Goal: Task Accomplishment & Management: Manage account settings

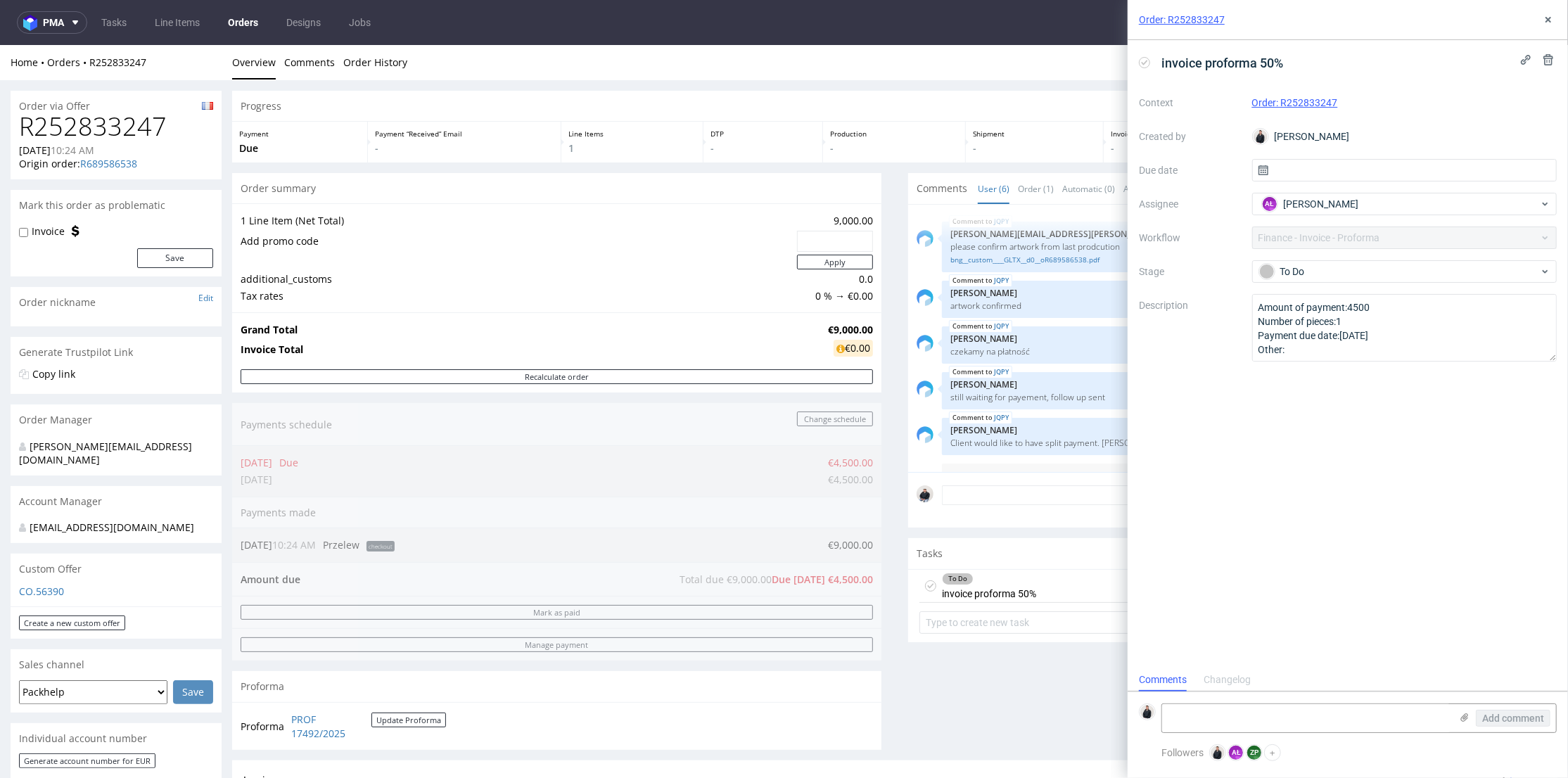
scroll to position [37, 0]
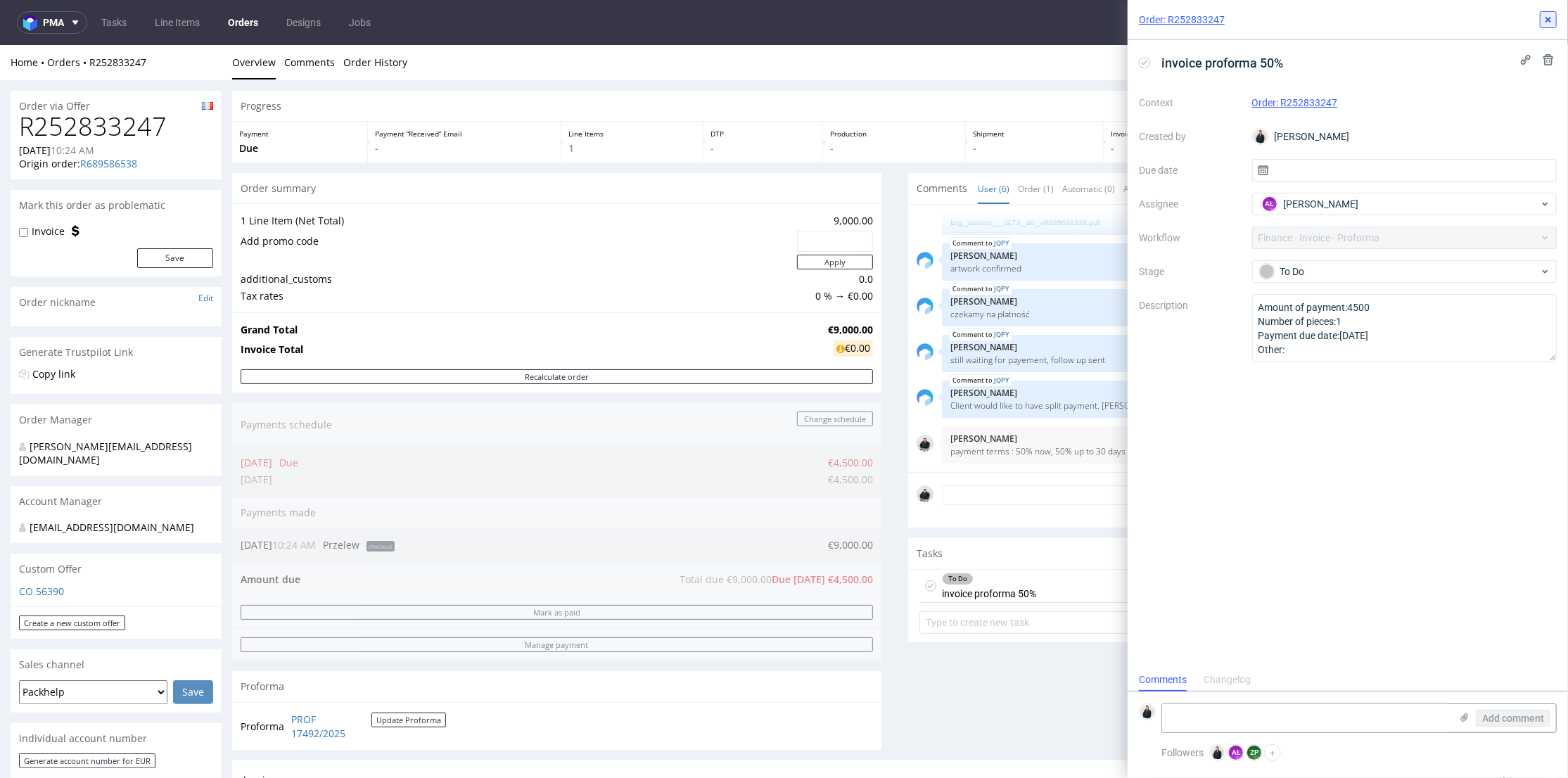
click at [1550, 22] on icon at bounding box center [1549, 19] width 12 height 12
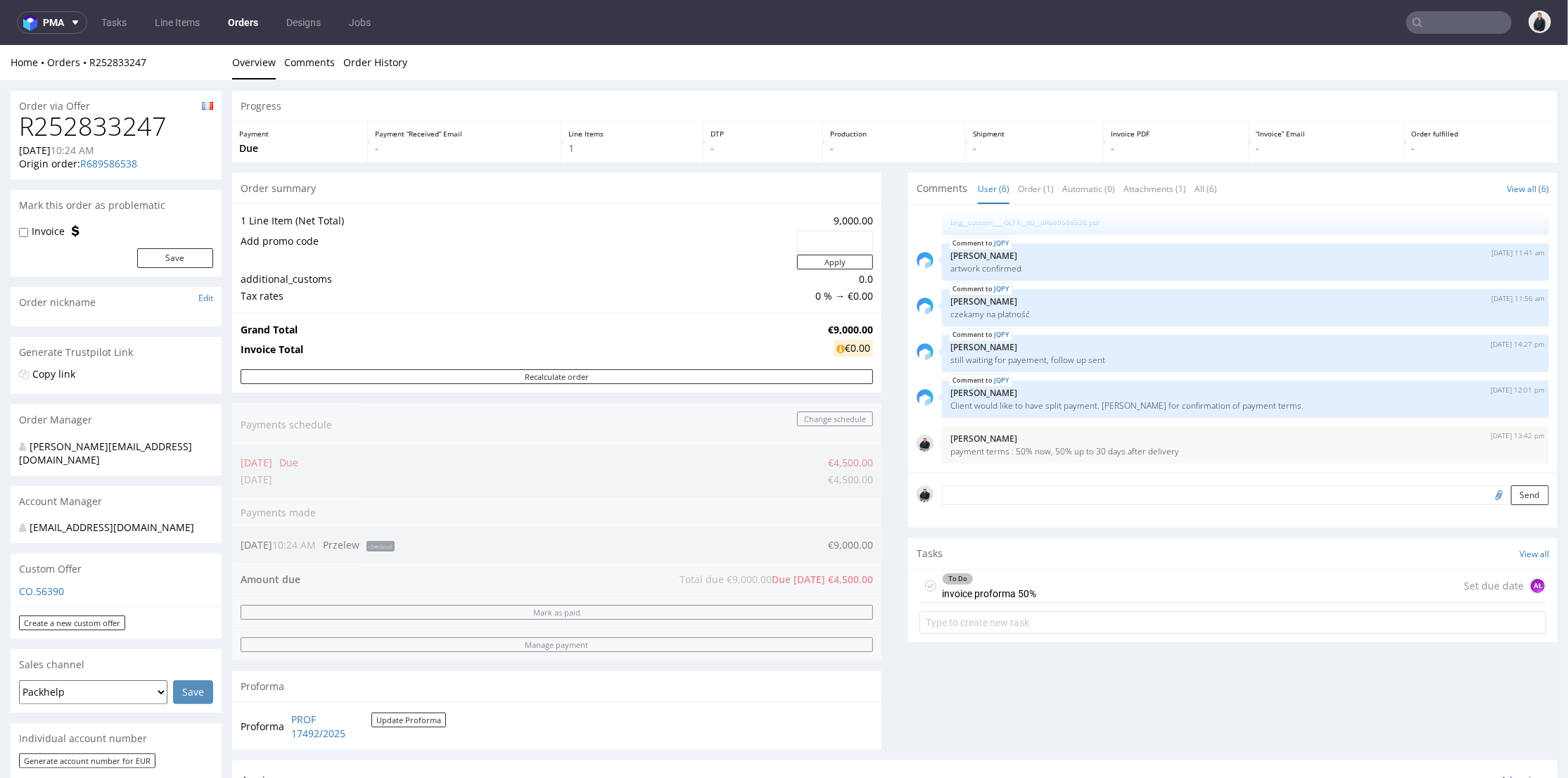
click at [1463, 32] on input "text" at bounding box center [1459, 22] width 105 height 22
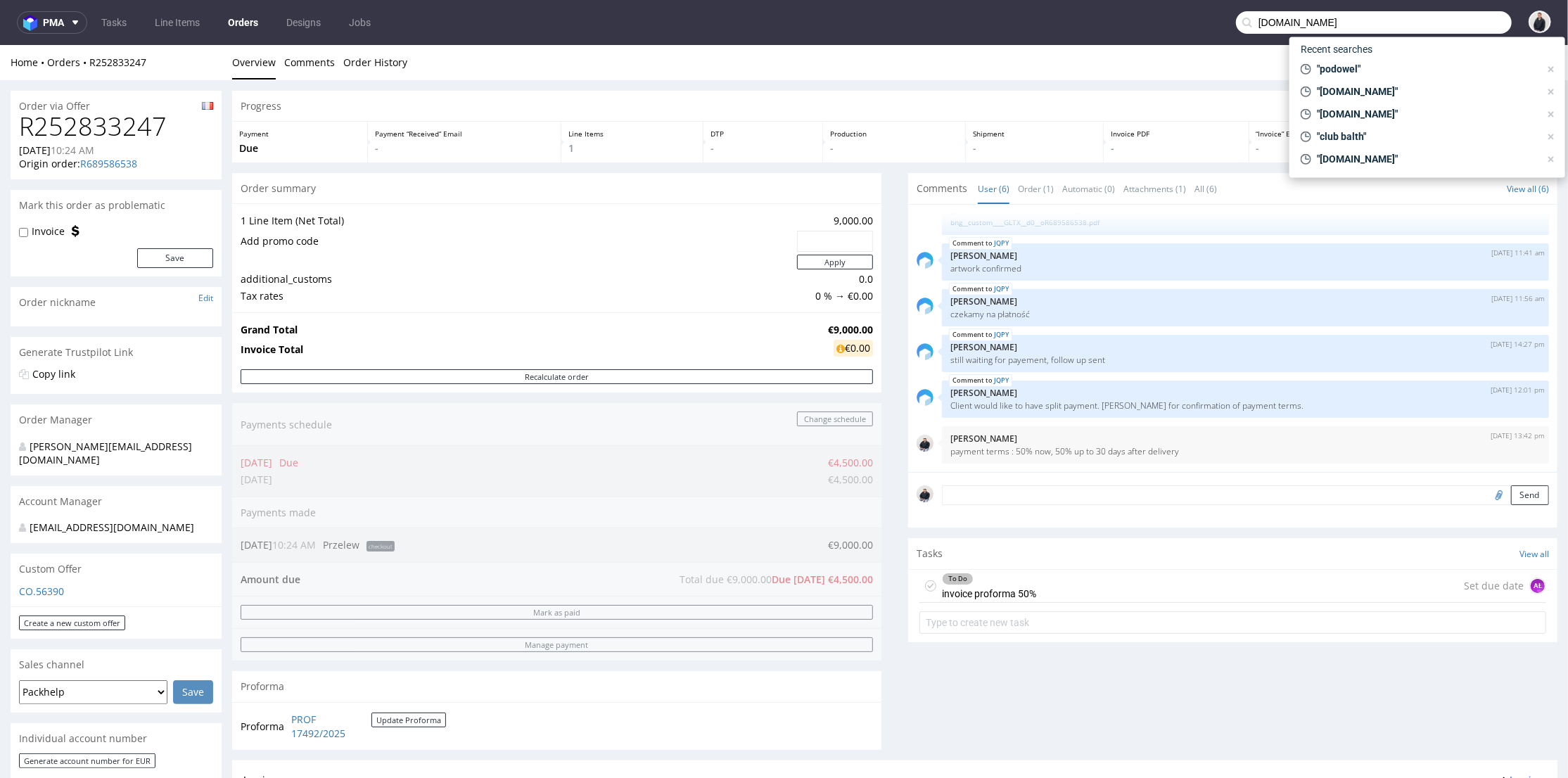
type input "legacyofmorocco.ro"
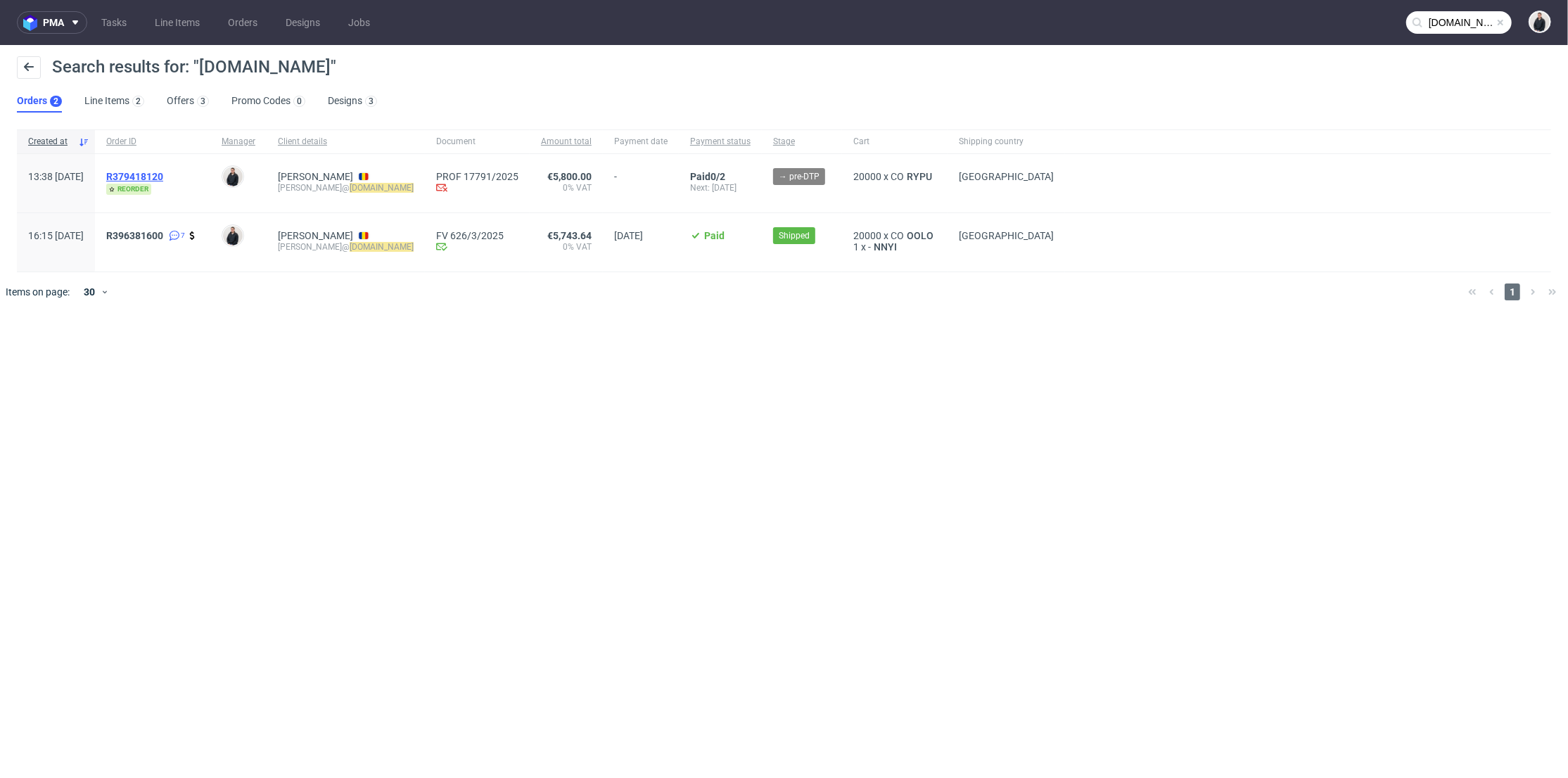
click at [163, 171] on span "R379418120" at bounding box center [134, 176] width 57 height 12
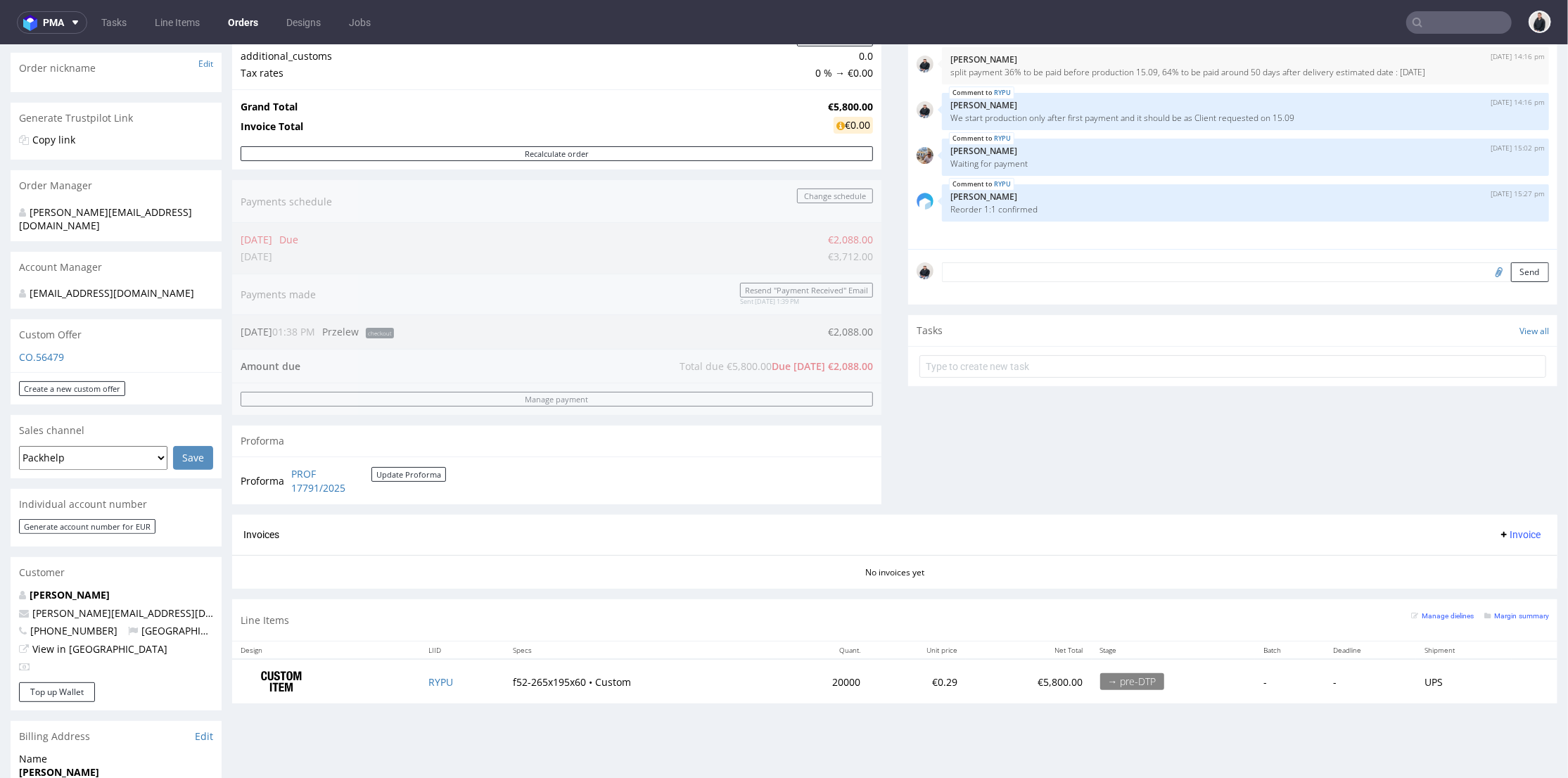
scroll to position [313, 0]
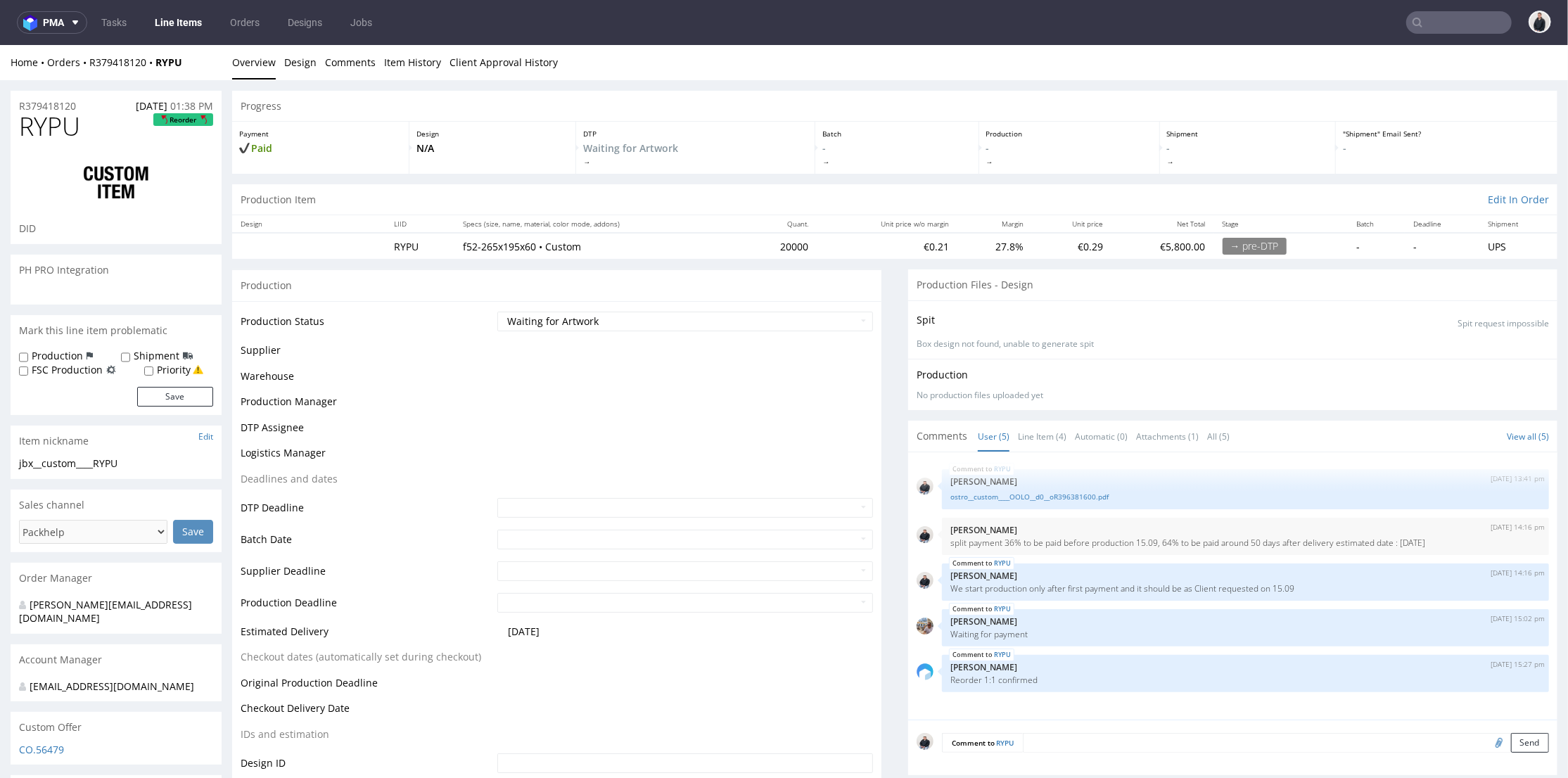
scroll to position [576, 0]
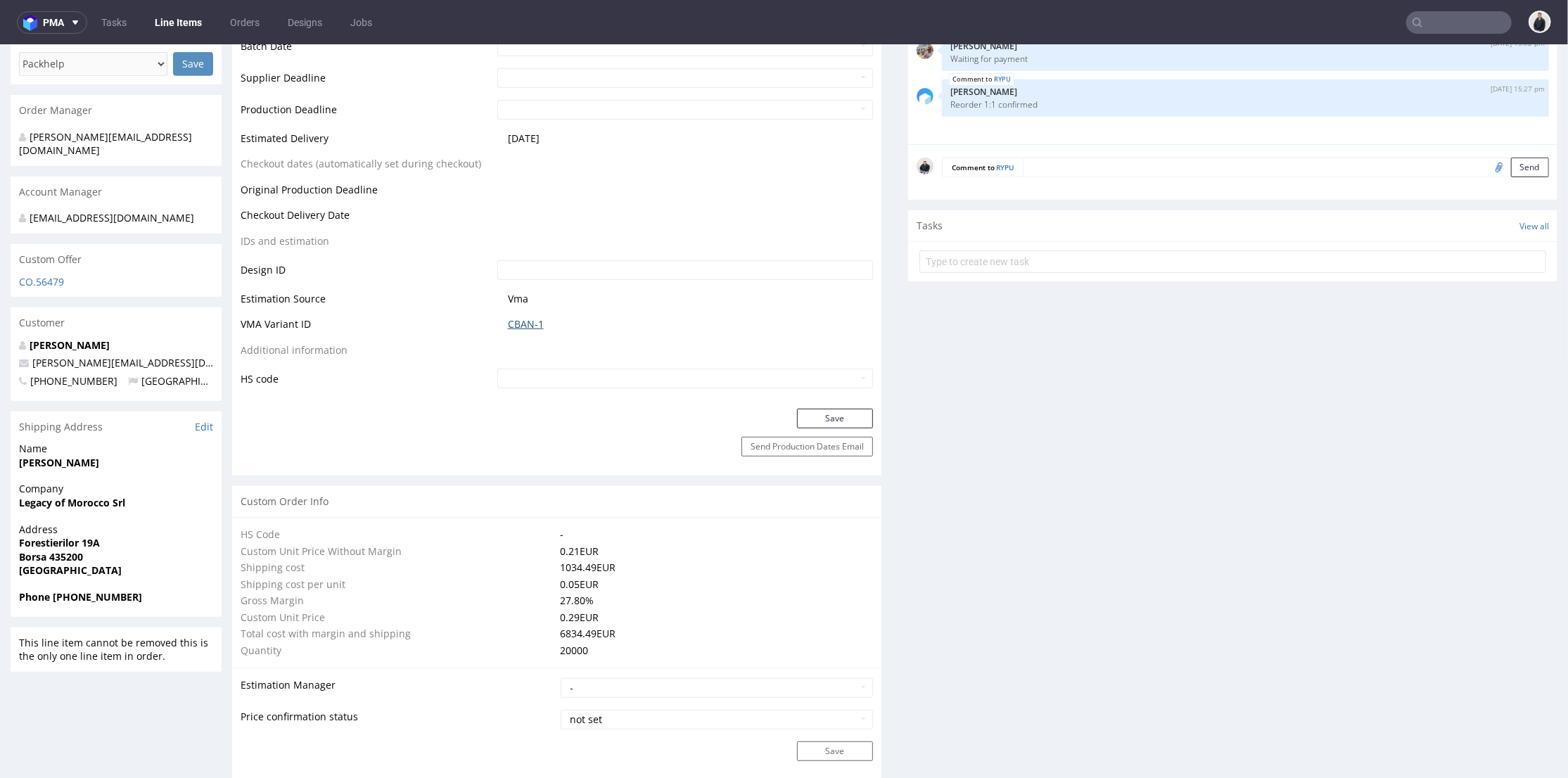
click at [522, 320] on link "CBAN-1" at bounding box center [526, 323] width 36 height 14
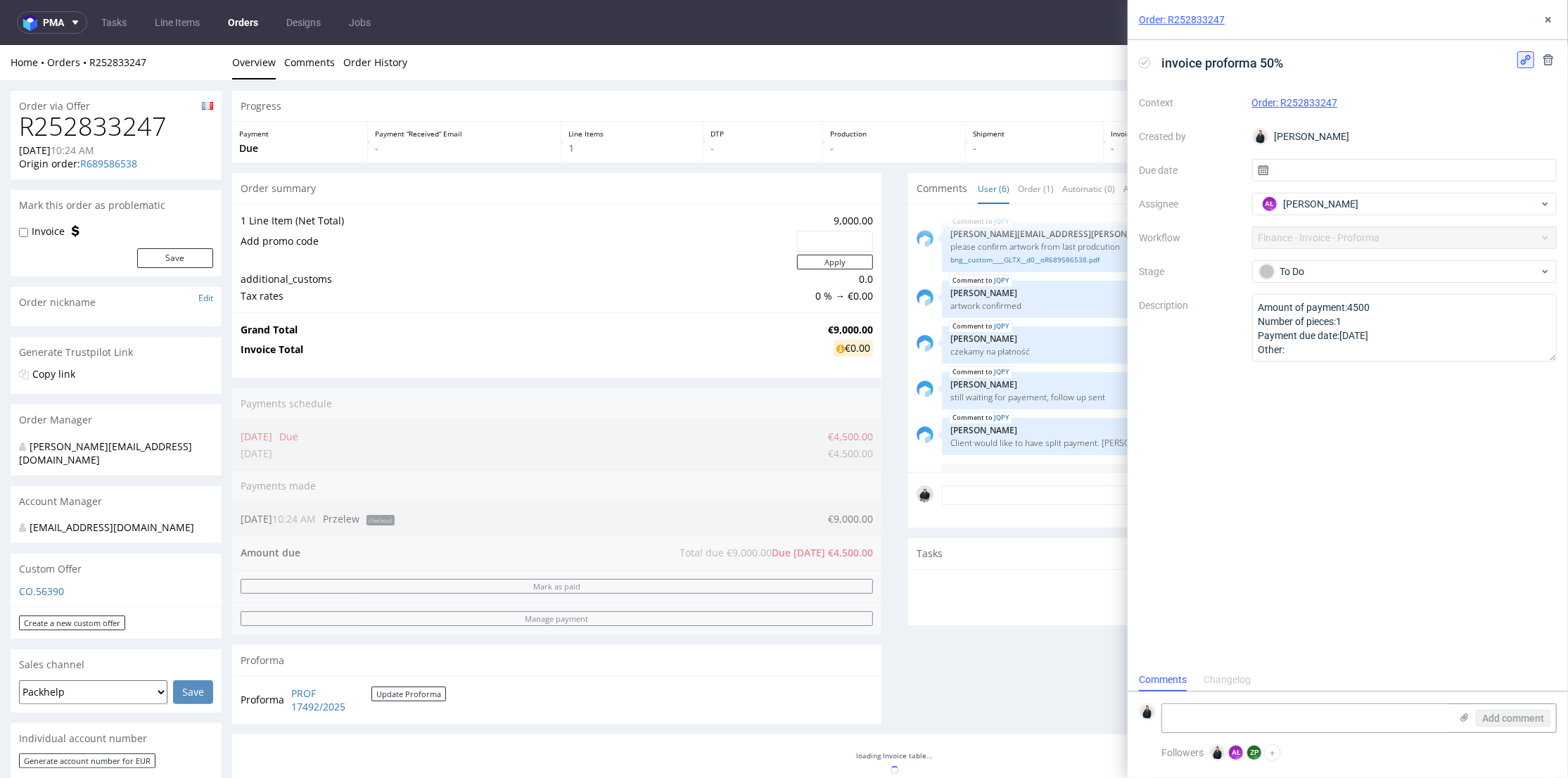
scroll to position [37, 0]
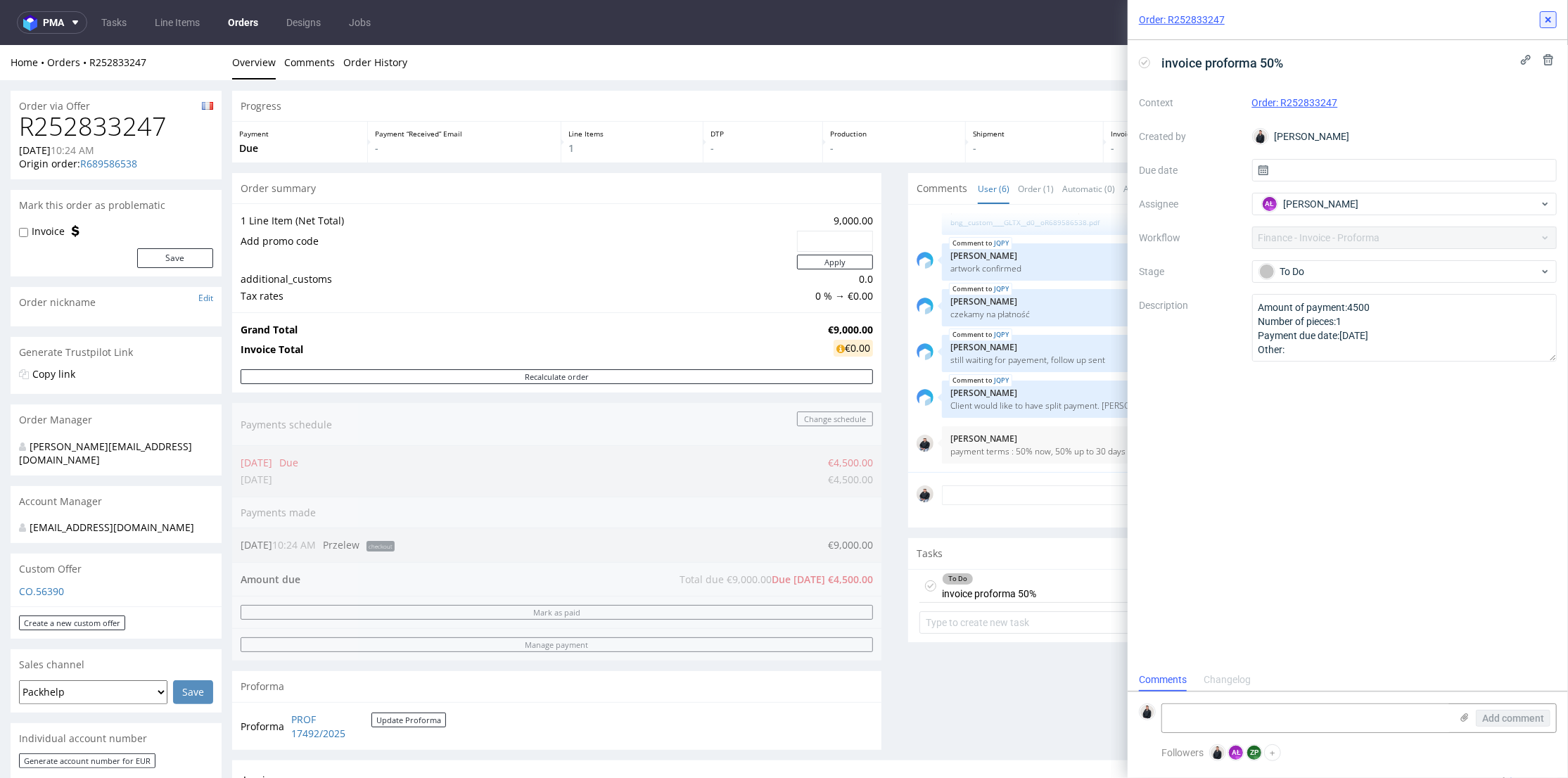
click at [1546, 21] on use at bounding box center [1548, 19] width 5 height 5
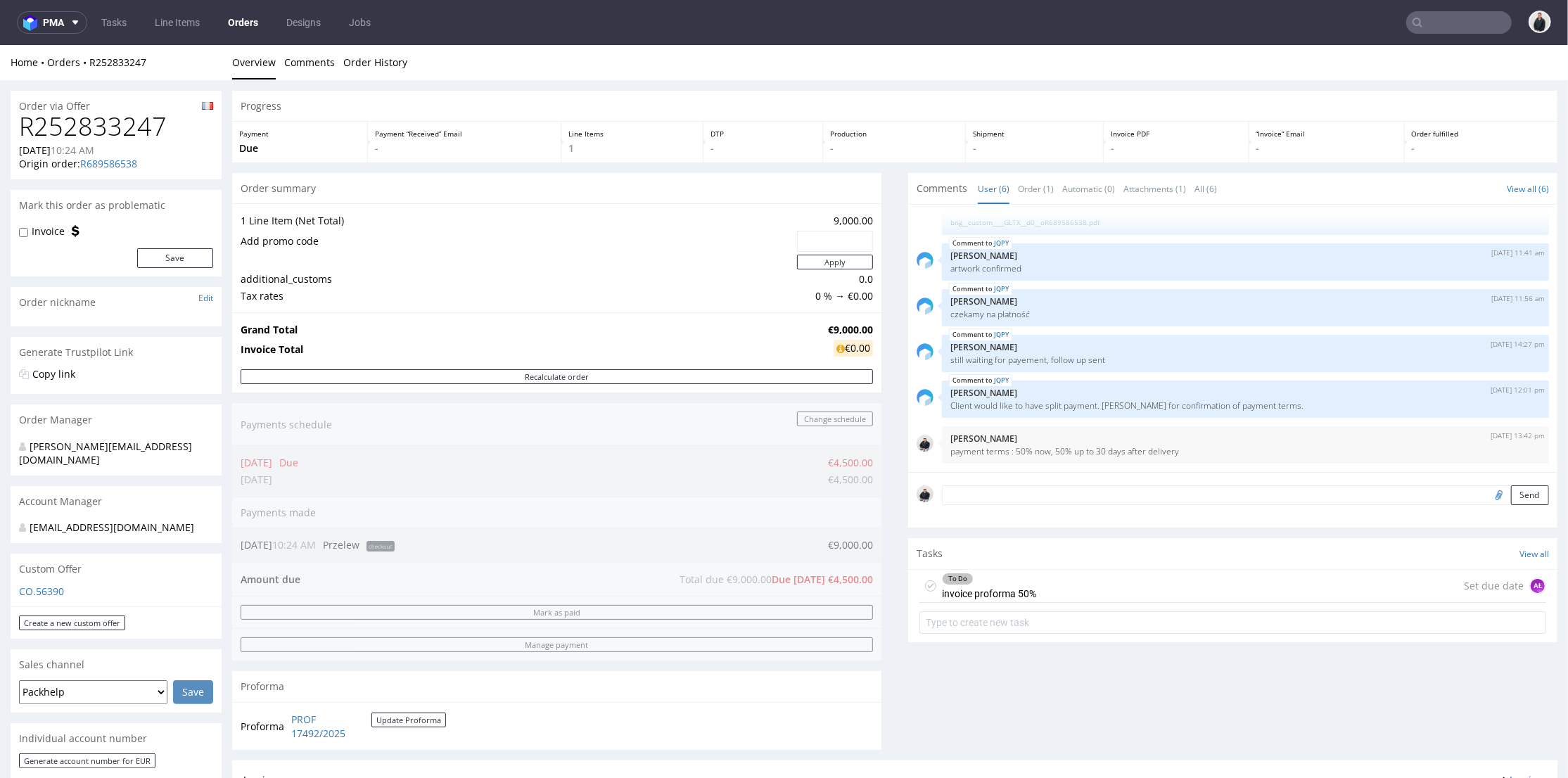
drag, startPoint x: 1263, startPoint y: 583, endPoint x: 1277, endPoint y: 623, distance: 42.4
click at [1263, 583] on div "To Do invoice proforma 50% Set due date AŁ" at bounding box center [1233, 586] width 627 height 33
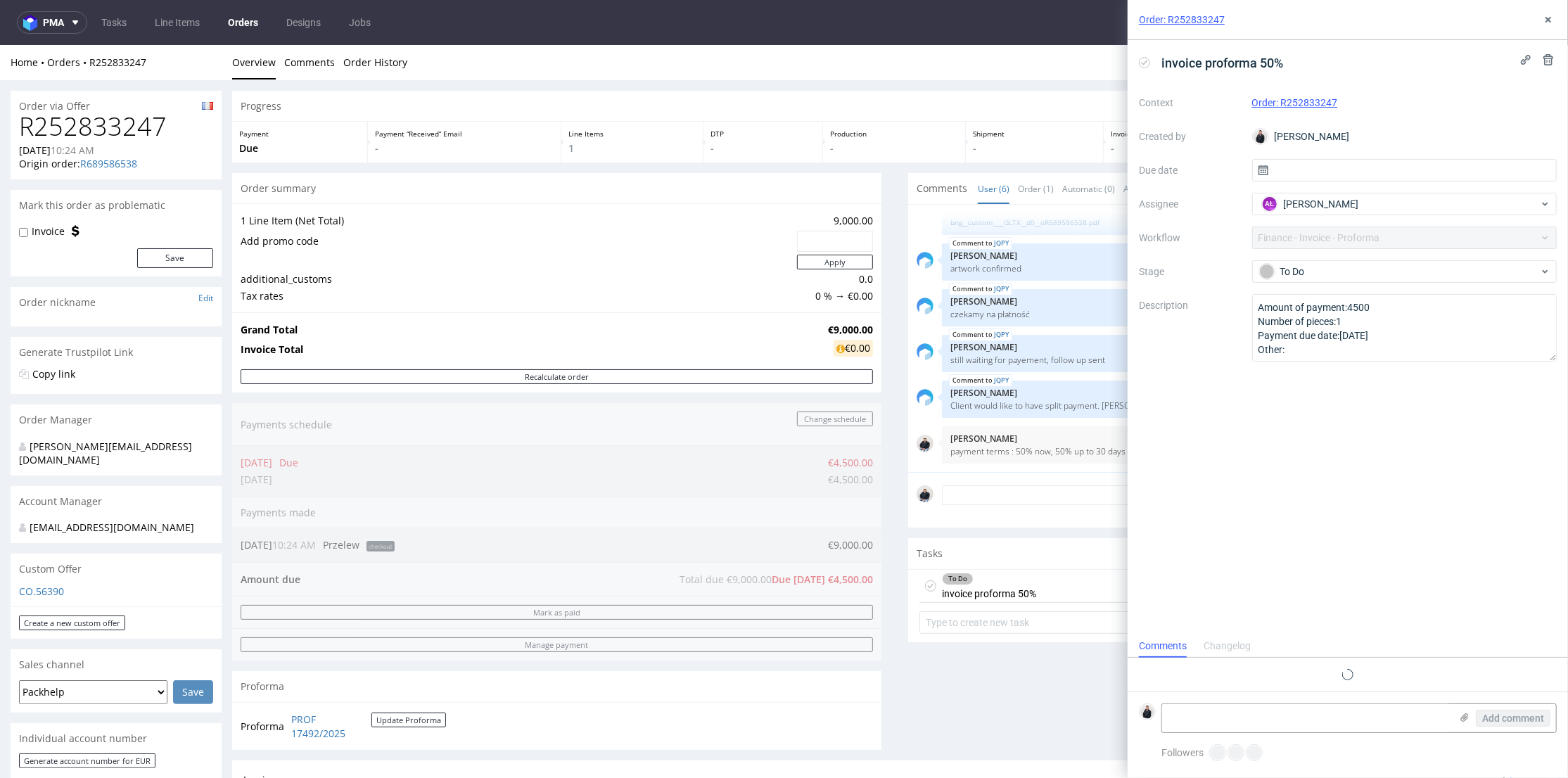
scroll to position [12, 0]
click at [1550, 22] on icon at bounding box center [1549, 19] width 12 height 12
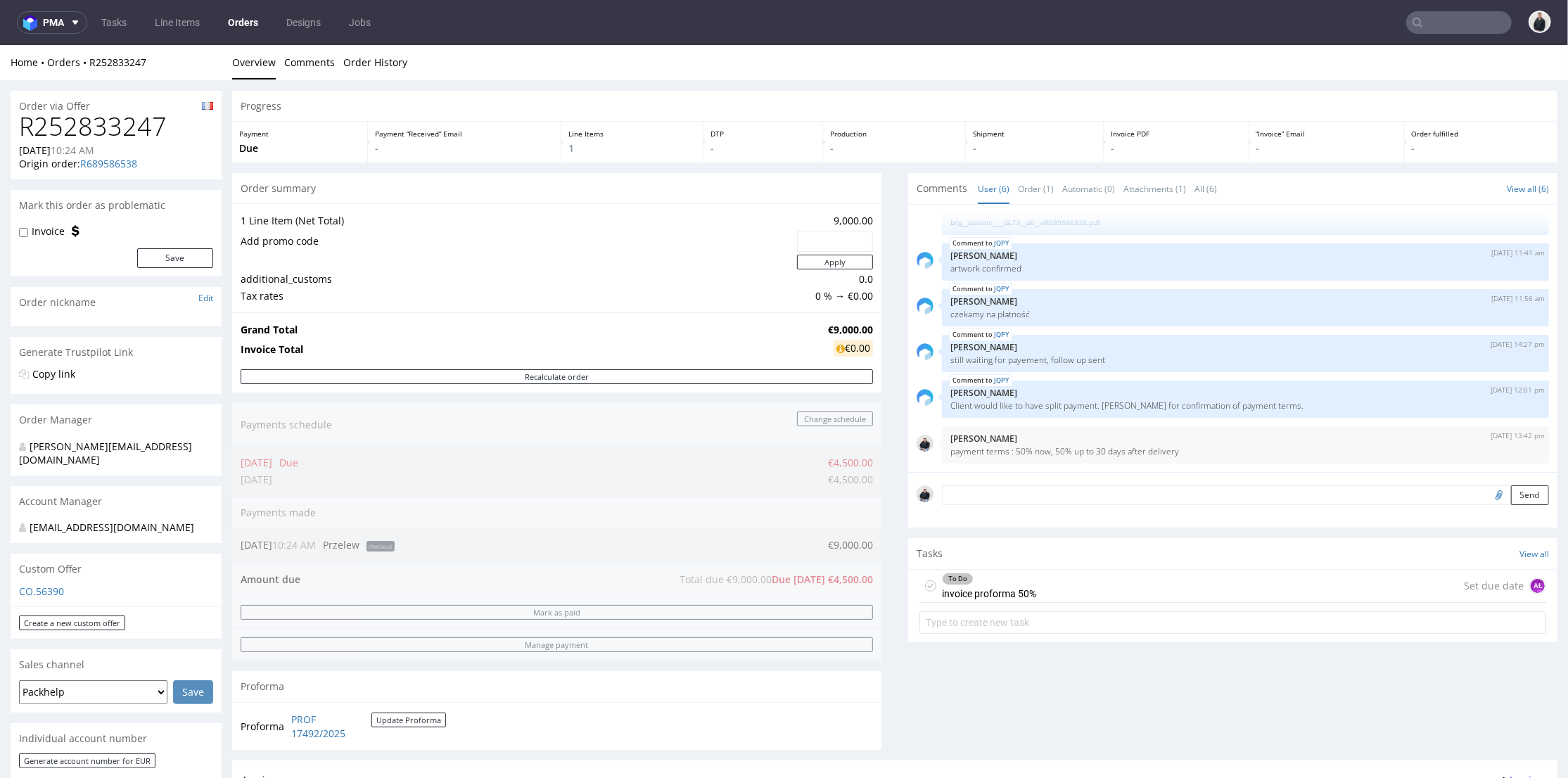
click at [1093, 583] on div "To Do invoice proforma 50% Set due date AŁ" at bounding box center [1233, 586] width 627 height 33
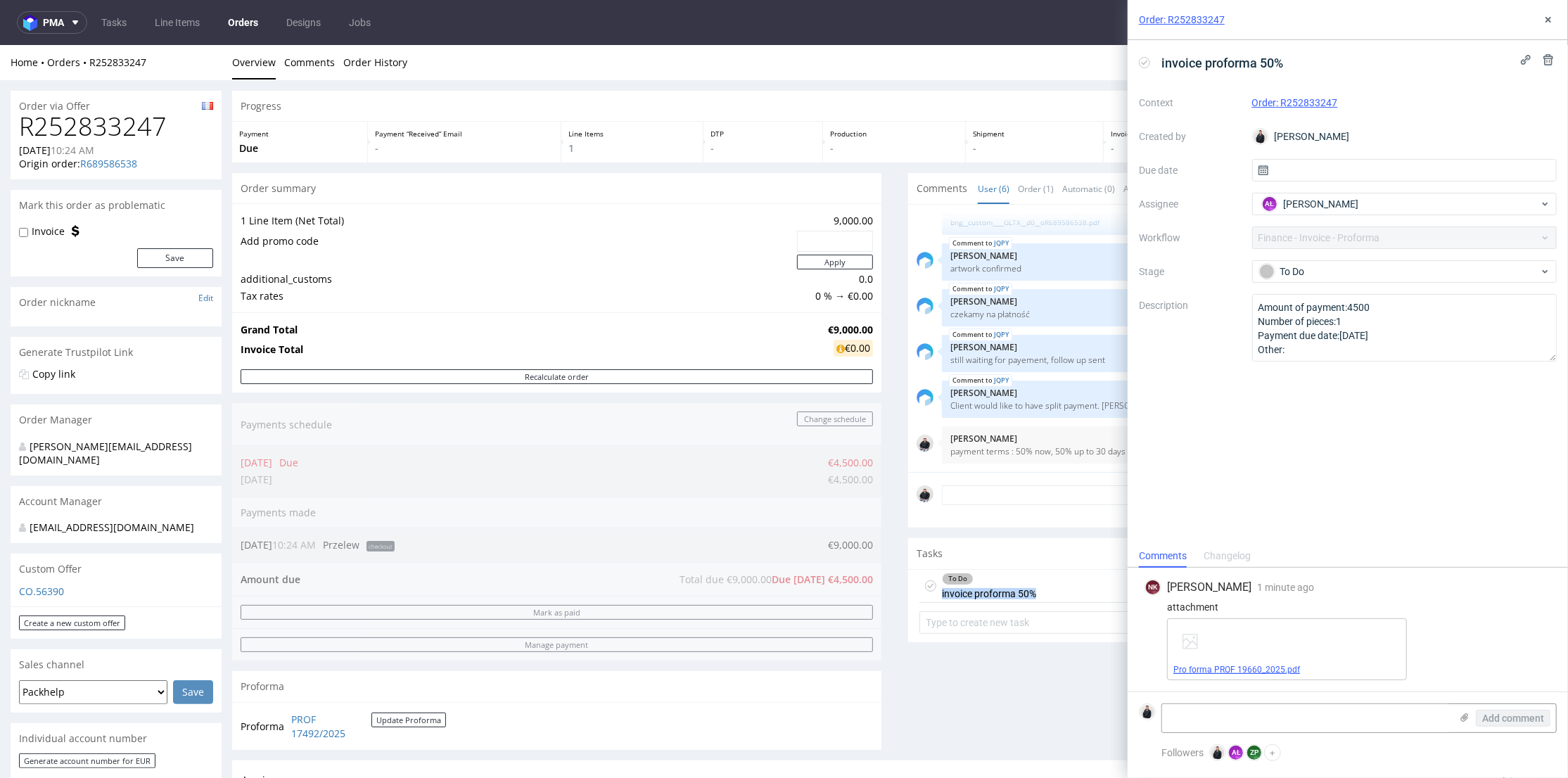
click at [1245, 666] on link "Pro forma PROF 19660_2025.pdf" at bounding box center [1236, 669] width 126 height 10
